Goal: Communication & Community: Answer question/provide support

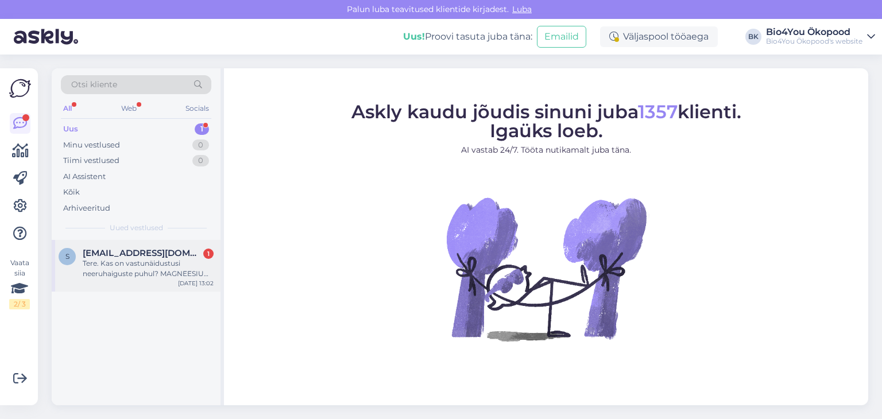
click at [162, 258] on div "Tere. Kas on vastunäidustusi neeruhaiguste puhul? MAGNEESIUM "COMPLETE" MAGUSAI…" at bounding box center [148, 268] width 131 height 21
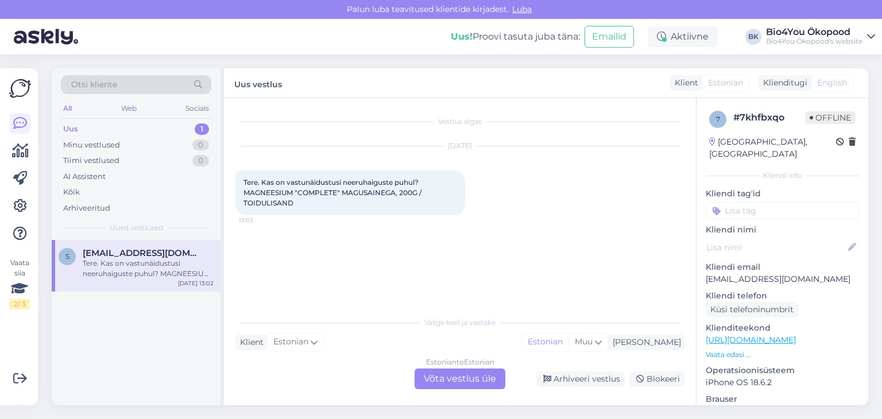
click at [469, 383] on div "Estonian to Estonian Võta vestlus üle" at bounding box center [460, 379] width 91 height 21
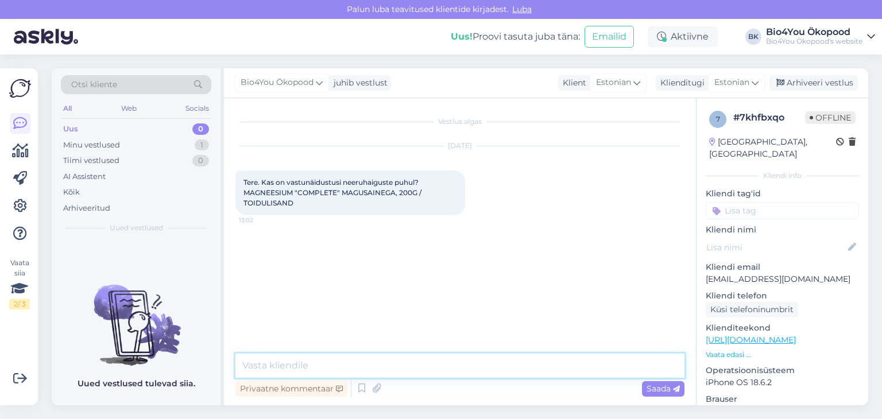
click at [335, 356] on textarea at bounding box center [459, 366] width 449 height 24
paste textarea "magneesiumi tarvitamine võib olla vastunäidustatud või vajada erilist ettevaatu…"
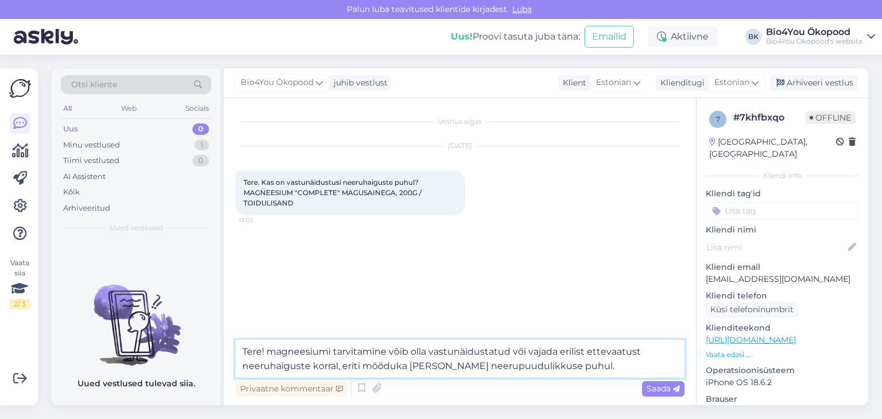
click at [277, 355] on textarea "Tere! magneesiumi tarvitamine võib olla vastunäidustatud või vajada erilist ett…" at bounding box center [459, 359] width 449 height 38
click at [601, 363] on textarea "Tere! Magneesiumi tarvitamine võib olla vastunäidustatud või vajada erilist ett…" at bounding box center [459, 359] width 449 height 38
paste textarea "Kui neerufunktsioon on langenud, ei suuda organism magneesiumi tõhusalt väljuta…"
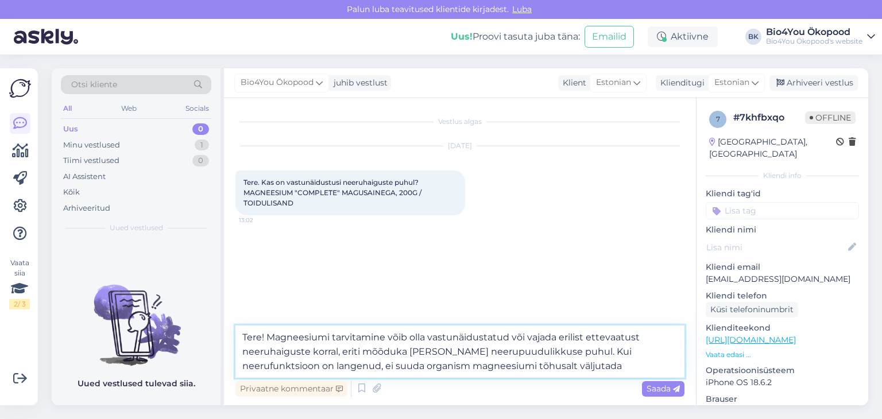
click at [274, 334] on textarea "Tere! Magneesiumi tarvitamine võib olla vastunäidustatud või vajada erilist ett…" at bounding box center [459, 352] width 449 height 52
click at [327, 334] on textarea "Tere! Sellisel juhul on magneesiumi tarvitamine võib olla vastunäidustatud või …" at bounding box center [459, 352] width 449 height 52
click at [338, 336] on textarea "Tere! Sellisel juhul on magneesiumi tarvitamine võib olla vastunäidustatud või …" at bounding box center [459, 352] width 449 height 52
click at [491, 339] on textarea "Tere! Sellisel juhul võib magneesiumi tarvitamine võib olla vastunäidustatud võ…" at bounding box center [459, 352] width 449 height 52
drag, startPoint x: 391, startPoint y: 352, endPoint x: 293, endPoint y: 350, distance: 97.6
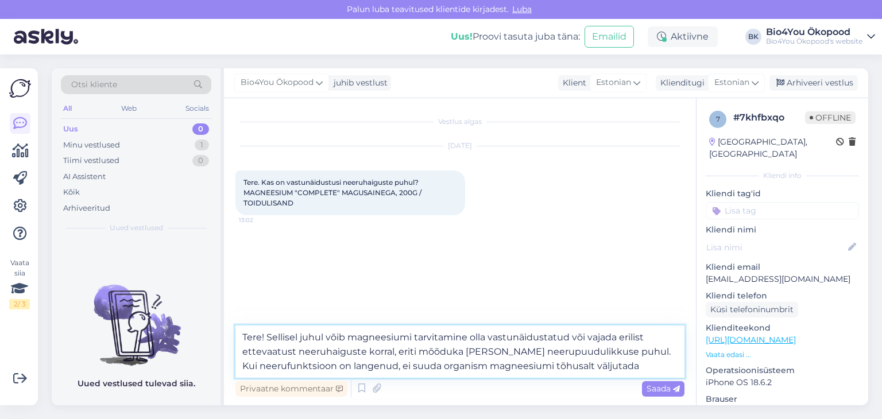
click at [293, 350] on textarea "Tere! Sellisel juhul võib magneesiumi tarvitamine olla vastunäidustatud või vaj…" at bounding box center [459, 352] width 449 height 52
click at [374, 366] on textarea "Tere! Sellisel juhul võib magneesiumi tarvitamine olla vastunäidustatud või vaj…" at bounding box center [459, 352] width 449 height 52
click at [566, 368] on textarea "Tere! Sellisel juhul võib magneesiumi tarvitamine olla vastunäidustatud või vaj…" at bounding box center [459, 352] width 449 height 52
paste textarea "mis võib viia hüpermagneseemiani (liiga kõrge magneesiumitase [PERSON_NAME]). S…"
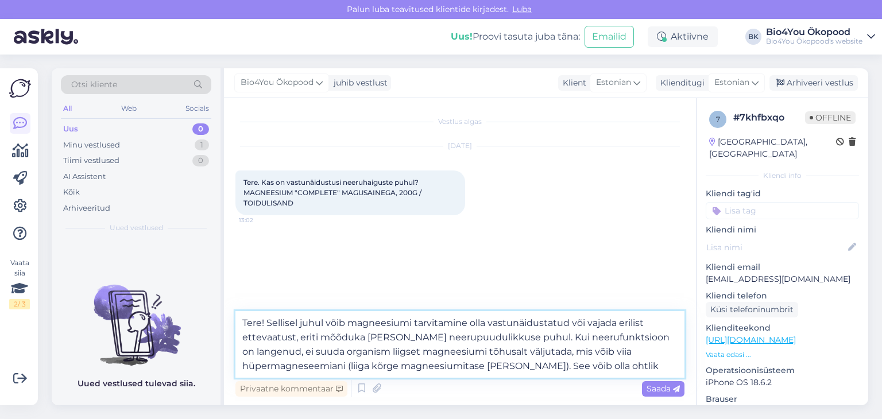
drag, startPoint x: 349, startPoint y: 362, endPoint x: 342, endPoint y: 366, distance: 8.8
click at [342, 366] on textarea "Tere! Sellisel juhul võib magneesiumi tarvitamine olla vastunäidustatud või vaj…" at bounding box center [459, 344] width 449 height 67
drag, startPoint x: 350, startPoint y: 366, endPoint x: 243, endPoint y: 363, distance: 107.4
click at [243, 363] on textarea "Tere! Sellisel juhul võib magneesiumi tarvitamine olla vastunäidustatud või vaj…" at bounding box center [459, 344] width 449 height 67
click at [324, 366] on textarea "Tere! Sellisel juhul võib magneesiumi tarvitamine olla vastunäidustatud või vaj…" at bounding box center [459, 344] width 449 height 67
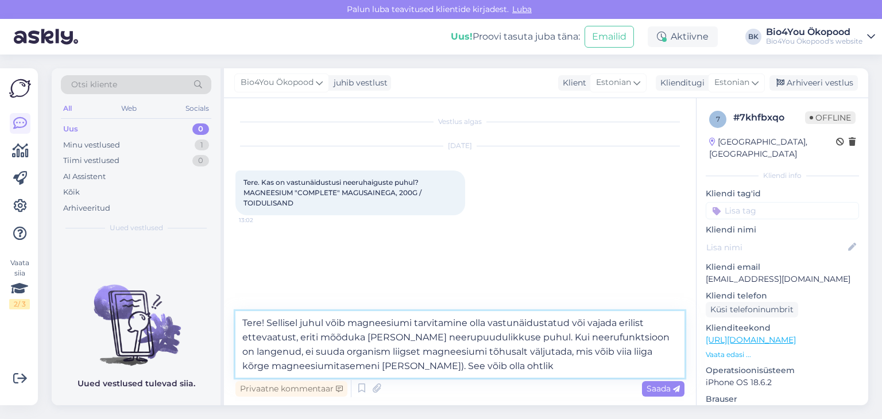
click at [382, 366] on textarea "Tere! Sellisel juhul võib magneesiumi tarvitamine olla vastunäidustatud või vaj…" at bounding box center [459, 344] width 449 height 67
click at [497, 361] on textarea "Tere! Sellisel juhul võib magneesiumi tarvitamine olla vastunäidustatud või vaj…" at bounding box center [459, 344] width 449 height 67
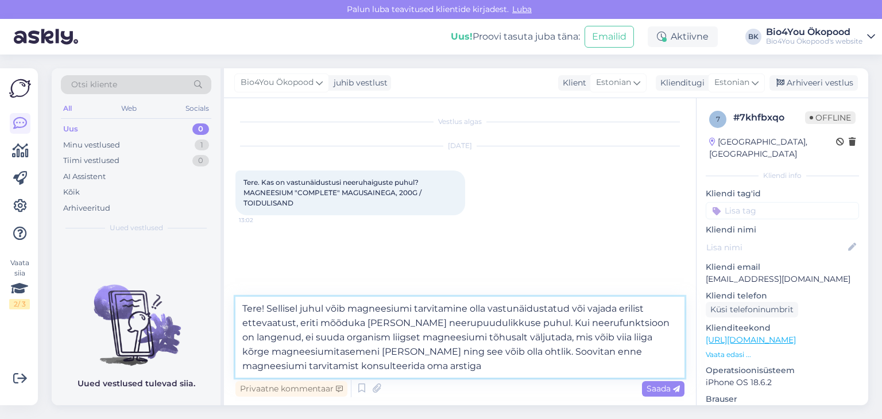
paste textarea ", sest tema on professionaal ning kursis [PERSON_NAME] tervise hetkeseisuga nin…"
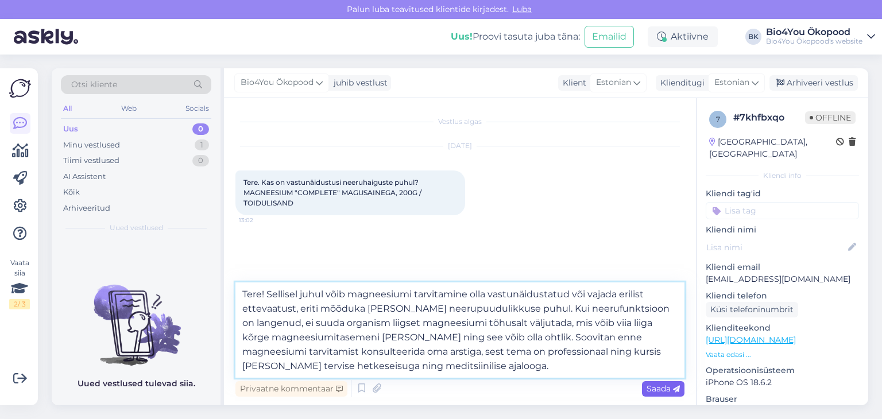
type textarea "Tere! Sellisel juhul võib magneesiumi tarvitamine olla vastunäidustatud või vaj…"
click at [656, 389] on span "Saada" at bounding box center [662, 389] width 33 height 10
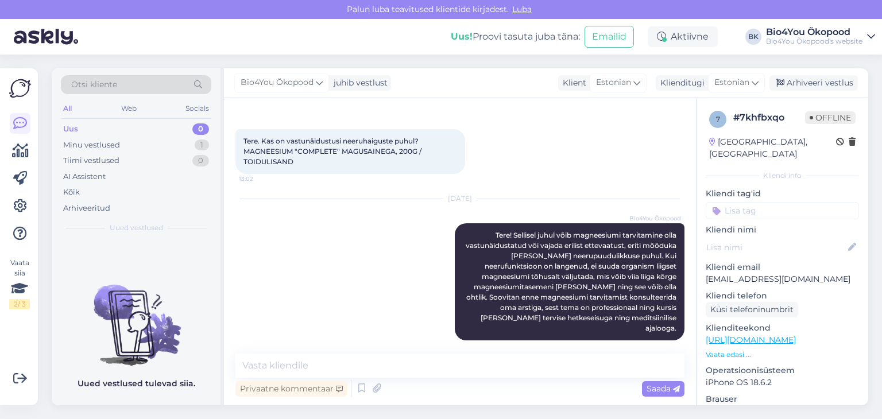
scroll to position [41, 0]
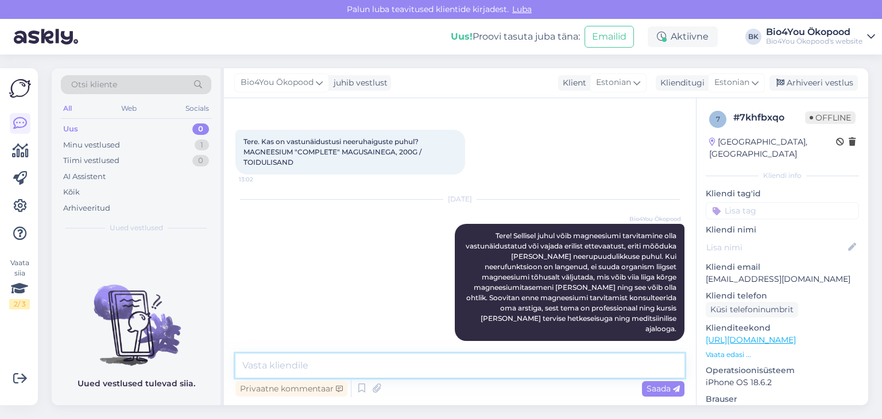
click at [274, 366] on textarea at bounding box center [459, 366] width 449 height 24
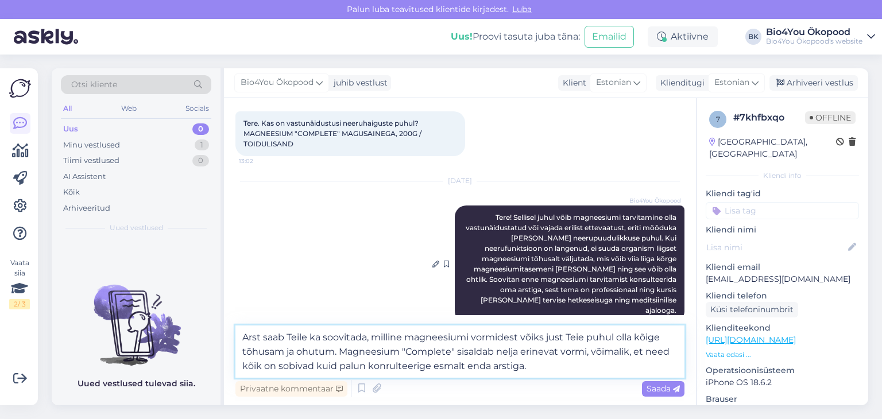
scroll to position [69, 0]
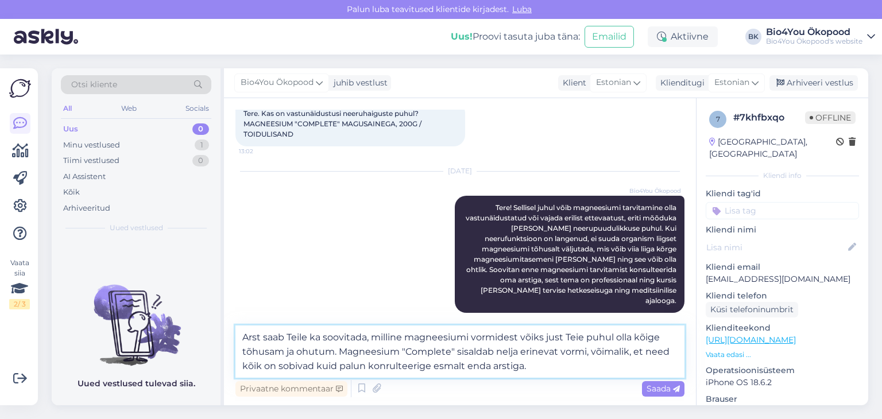
click at [596, 352] on textarea "Arst saab Teile ka soovitada, milline magneesiumi vormidest võiks just Teie puh…" at bounding box center [459, 352] width 449 height 52
type textarea "Arst saab Teile ka soovitada, milline magneesiumi vormidest võiks just Teie puh…"
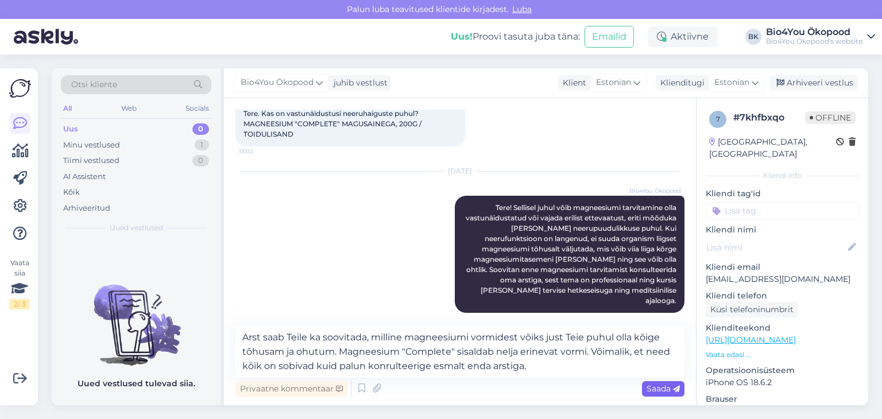
click at [655, 388] on span "Saada" at bounding box center [662, 389] width 33 height 10
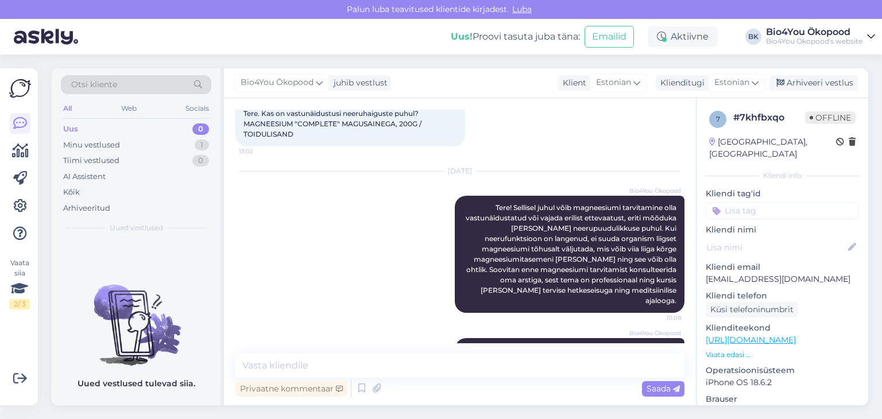
scroll to position [131, 0]
